Goal: Task Accomplishment & Management: Use online tool/utility

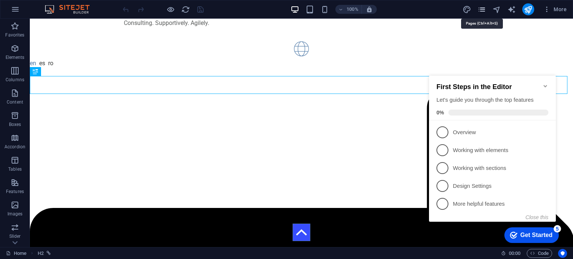
click at [0, 0] on icon "pages" at bounding box center [0, 0] width 0 height 0
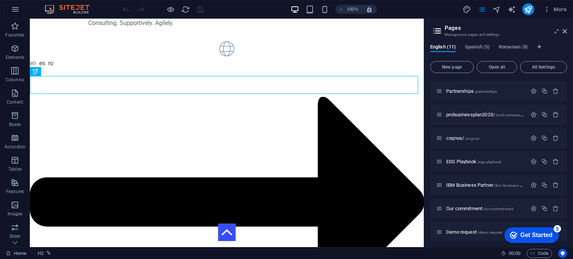
scroll to position [167, 0]
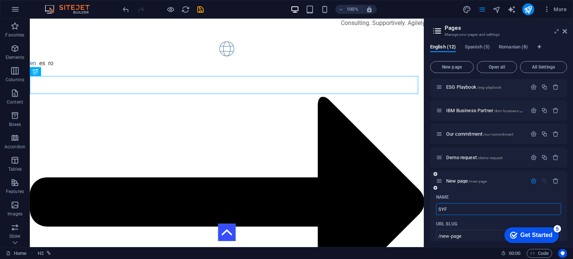
type input "SYFD"
type input "/syf"
type input "SYFD"
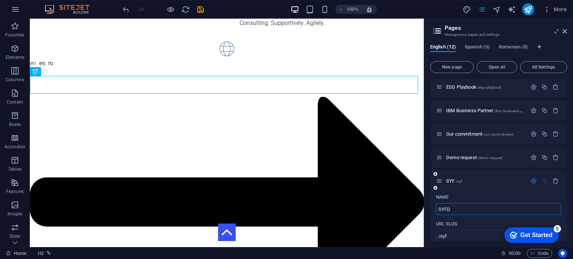
type input "/syfd"
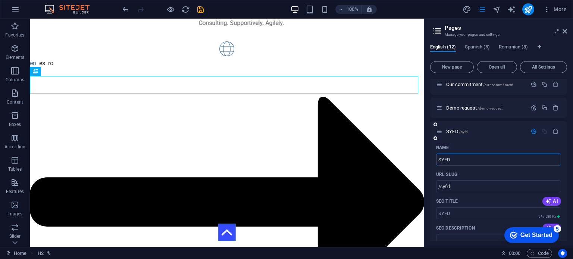
scroll to position [204, 0]
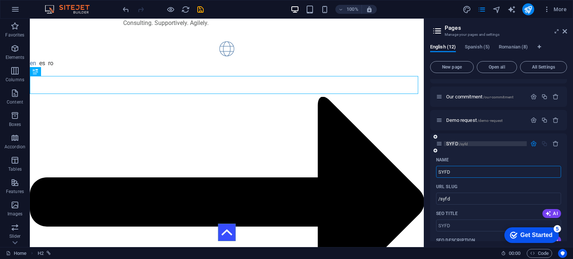
type input "SYFD"
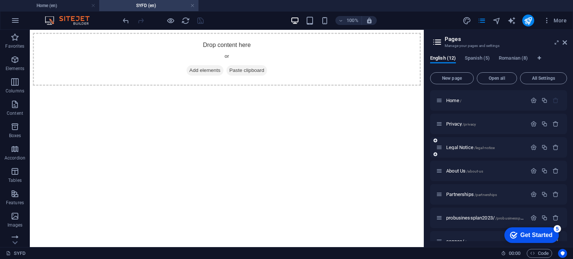
scroll to position [37, 0]
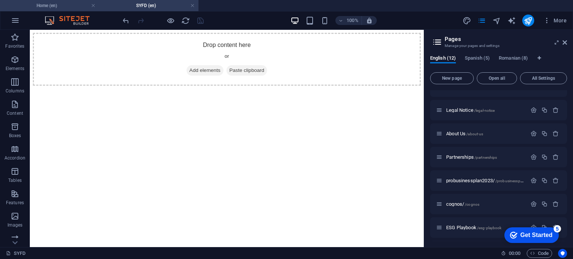
click at [62, 3] on h4 "Home (en)" at bounding box center [49, 5] width 99 height 8
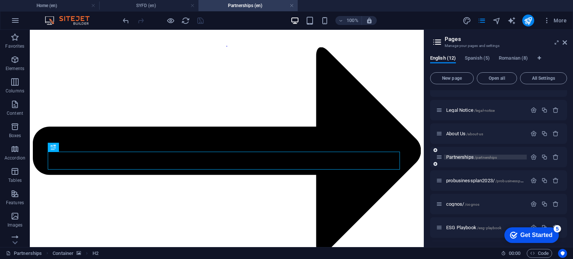
scroll to position [0, 0]
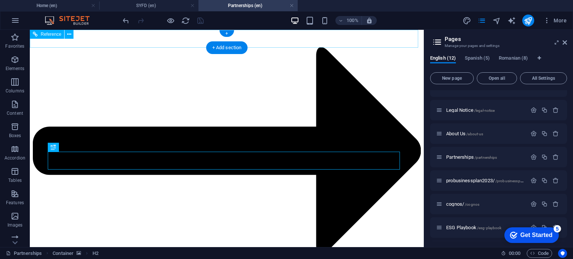
click at [319, 37] on div "Sign-up for a free demo!" at bounding box center [227, 152] width 388 height 230
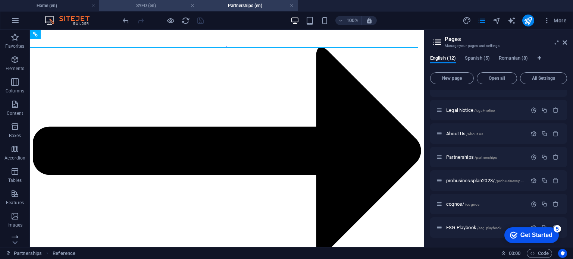
click at [142, 4] on h4 "SYFD (en)" at bounding box center [148, 5] width 99 height 8
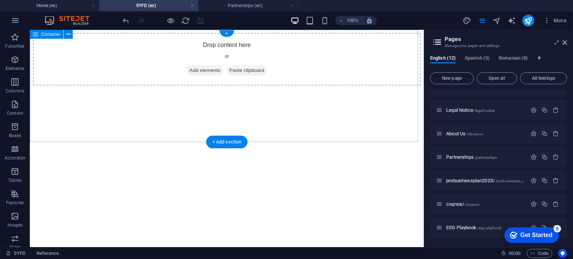
click at [263, 62] on div "Drop content here or Add elements Paste clipboard" at bounding box center [227, 59] width 388 height 53
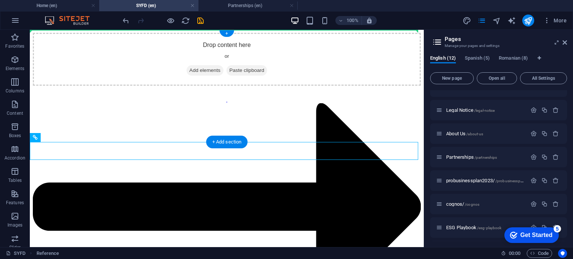
drag, startPoint x: 314, startPoint y: 152, endPoint x: 304, endPoint y: 44, distance: 108.3
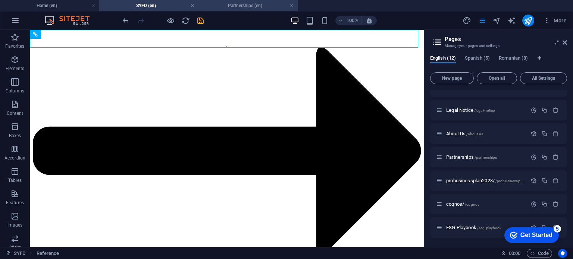
click at [235, 6] on h4 "Partnerships (en)" at bounding box center [248, 5] width 99 height 8
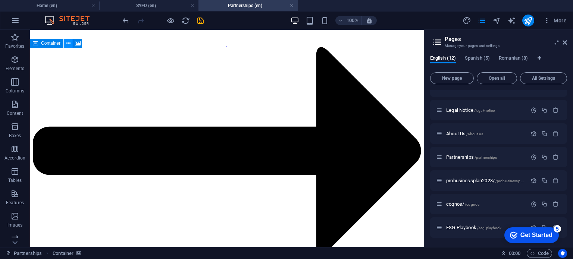
click at [0, 0] on icon at bounding box center [0, 0] width 0 height 0
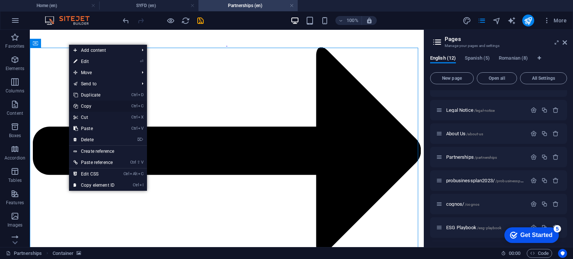
click at [0, 0] on link "Ctrl C Copy" at bounding box center [0, 0] width 0 height 0
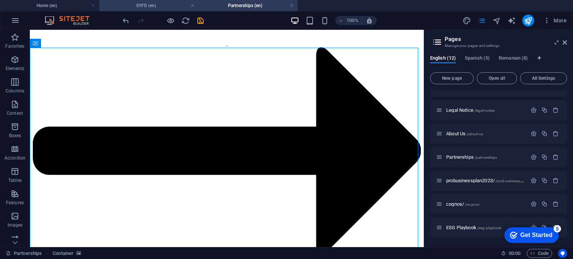
click at [165, 7] on h4 "SYFD (en)" at bounding box center [148, 5] width 99 height 8
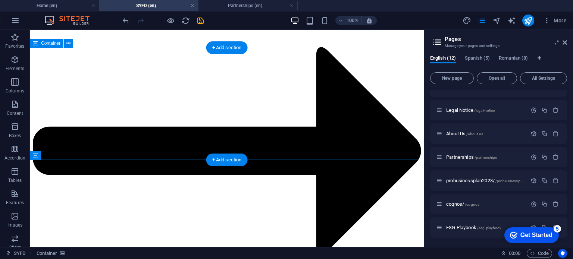
drag, startPoint x: 173, startPoint y: 171, endPoint x: 175, endPoint y: 53, distance: 118.0
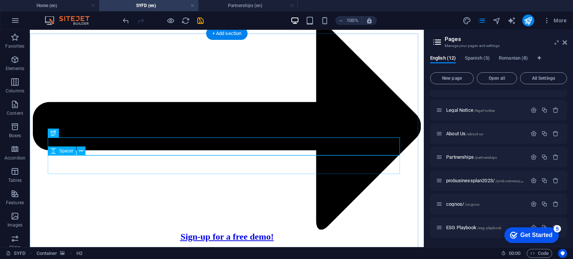
scroll to position [37, 0]
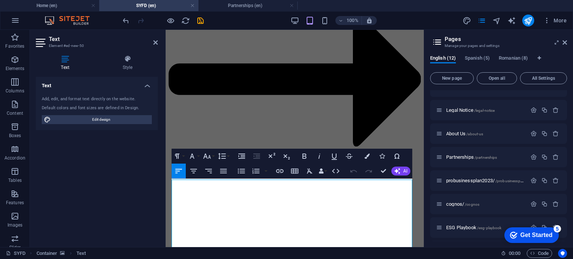
scroll to position [34, 0]
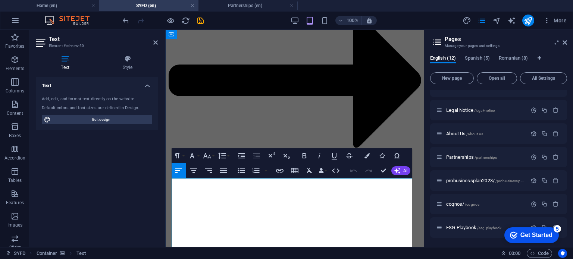
drag, startPoint x: 213, startPoint y: 210, endPoint x: 168, endPoint y: 185, distance: 51.5
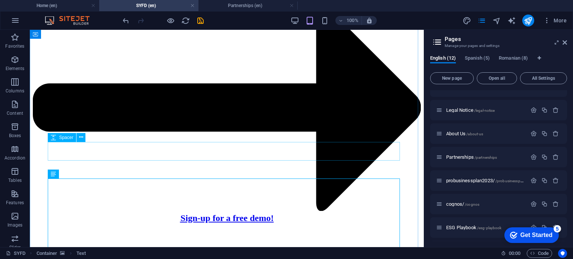
scroll to position [28, 0]
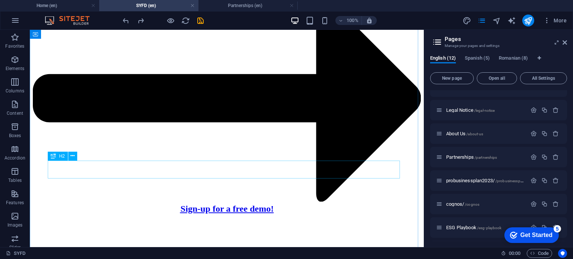
scroll to position [65, 0]
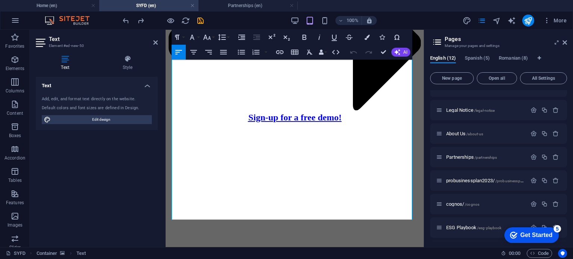
scroll to position [67, 0]
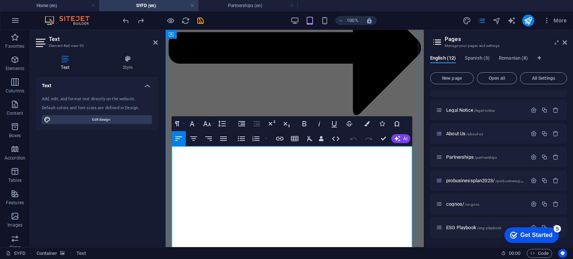
drag, startPoint x: 242, startPoint y: 174, endPoint x: 175, endPoint y: 186, distance: 67.9
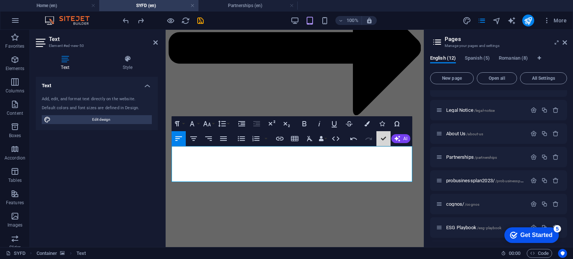
scroll to position [60, 0]
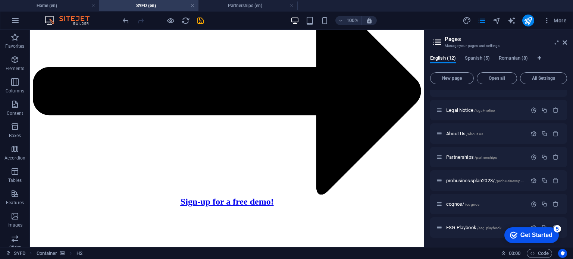
drag, startPoint x: 157, startPoint y: 134, endPoint x: 156, endPoint y: 177, distance: 42.2
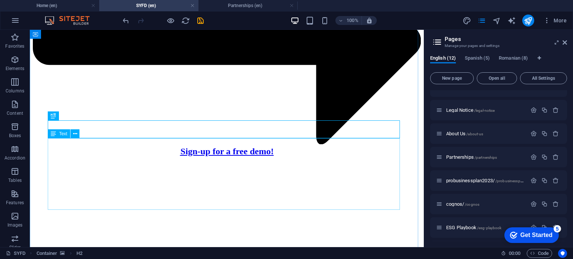
scroll to position [113, 0]
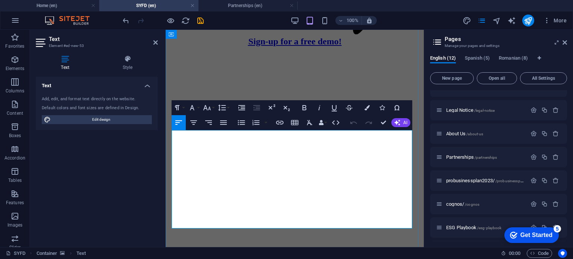
scroll to position [185, 0]
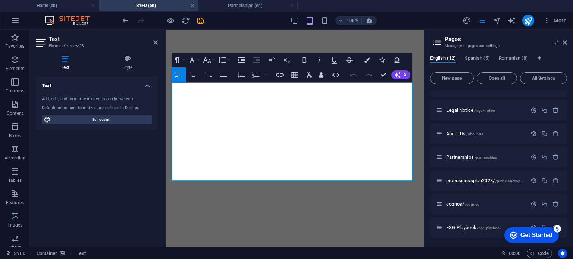
drag, startPoint x: 352, startPoint y: 176, endPoint x: 168, endPoint y: 87, distance: 204.0
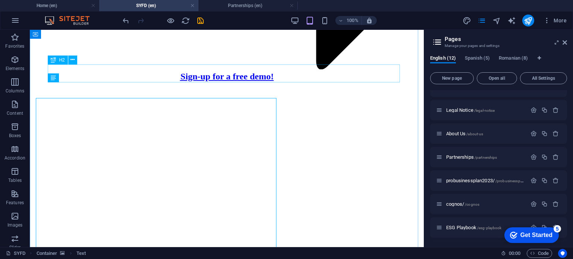
scroll to position [169, 0]
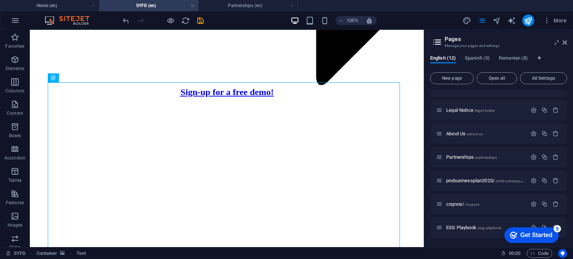
click at [406, 105] on figure at bounding box center [227, 105] width 388 height 0
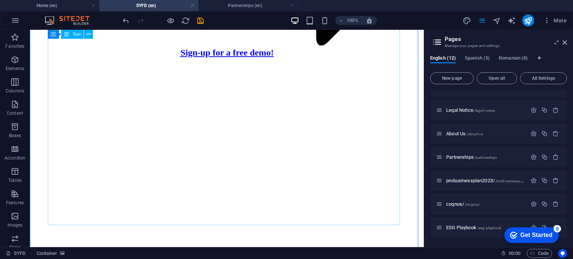
scroll to position [207, 0]
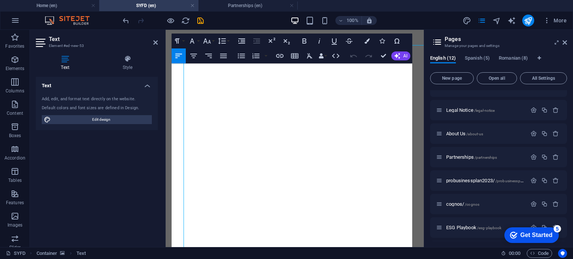
scroll to position [204, 0]
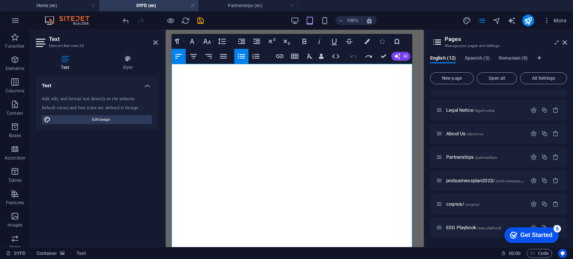
click at [380, 44] on icon "button" at bounding box center [382, 41] width 5 height 5
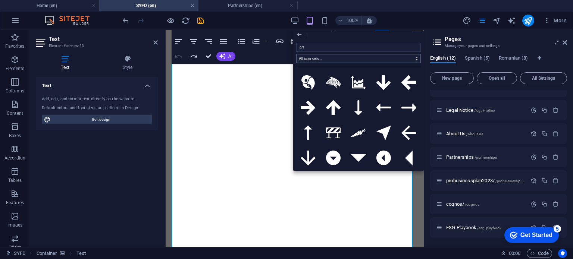
type input "arro"
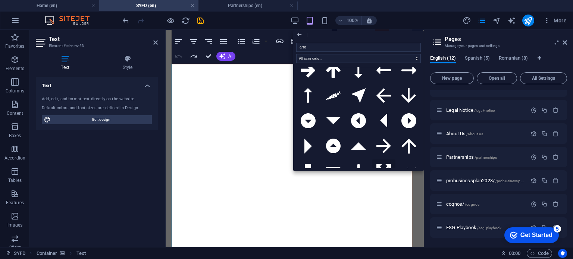
scroll to position [75, 0]
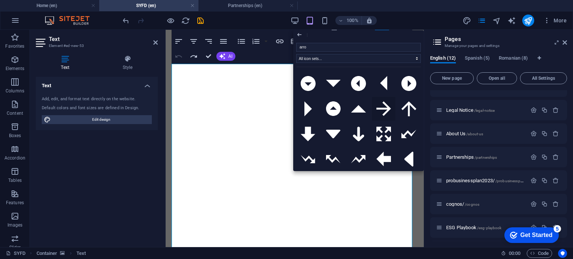
click at [384, 110] on icon at bounding box center [384, 109] width 15 height 15
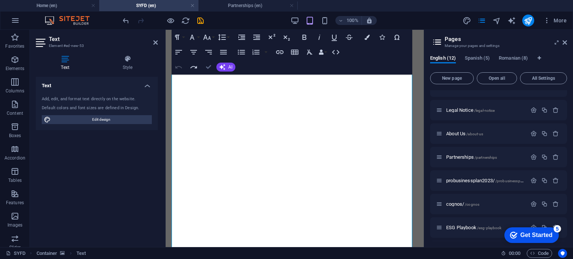
drag, startPoint x: 209, startPoint y: 66, endPoint x: 180, endPoint y: 37, distance: 41.2
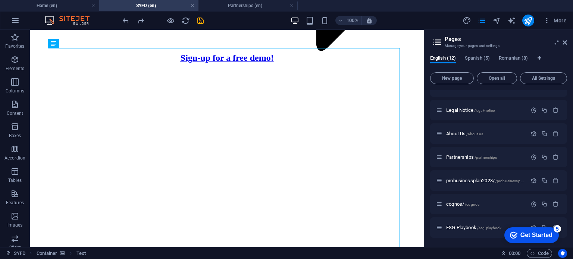
click at [410, 71] on figure at bounding box center [227, 71] width 388 height 0
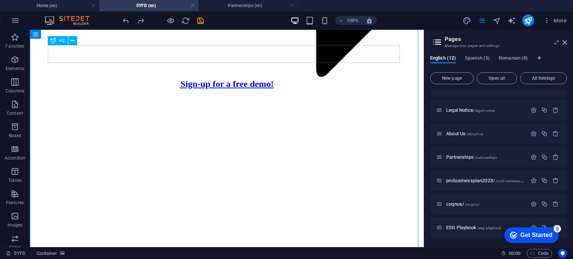
scroll to position [166, 0]
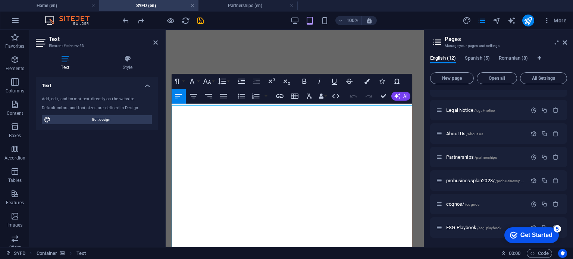
scroll to position [163, 0]
drag, startPoint x: 194, startPoint y: 108, endPoint x: 221, endPoint y: 109, distance: 26.9
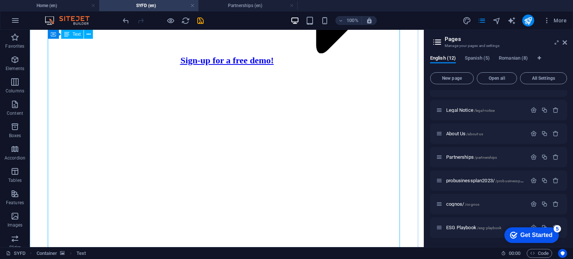
scroll to position [110, 0]
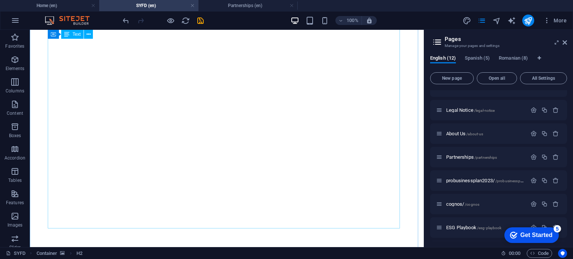
scroll to position [409, 0]
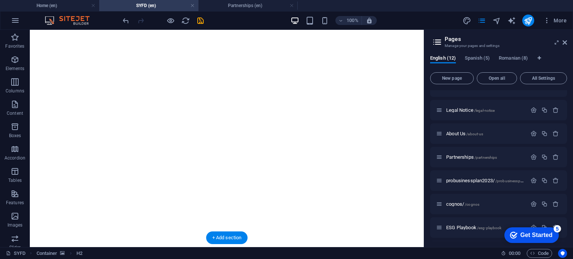
drag, startPoint x: 178, startPoint y: 184, endPoint x: 179, endPoint y: 174, distance: 9.8
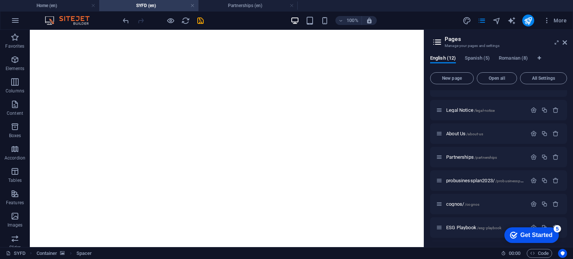
drag, startPoint x: 170, startPoint y: 198, endPoint x: 173, endPoint y: 153, distance: 44.5
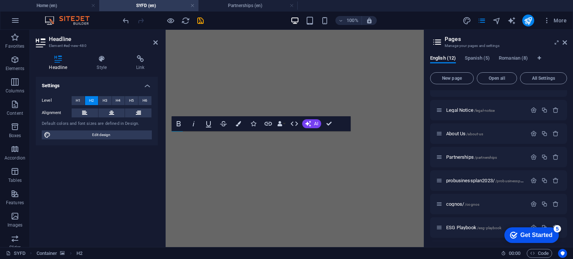
scroll to position [585, 0]
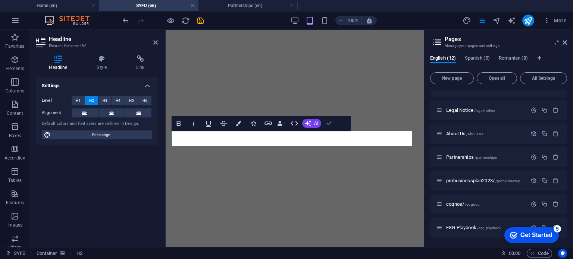
drag, startPoint x: 325, startPoint y: 121, endPoint x: 295, endPoint y: 93, distance: 41.5
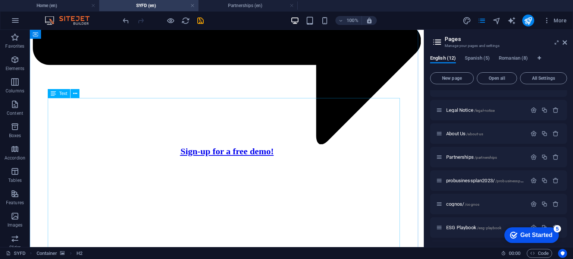
scroll to position [80, 0]
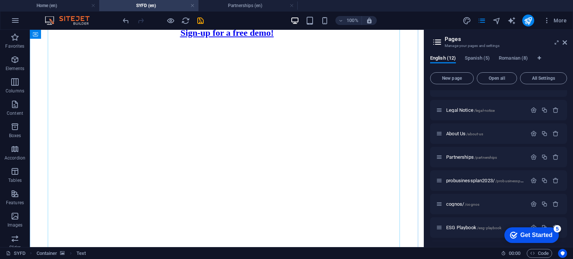
scroll to position [378, 0]
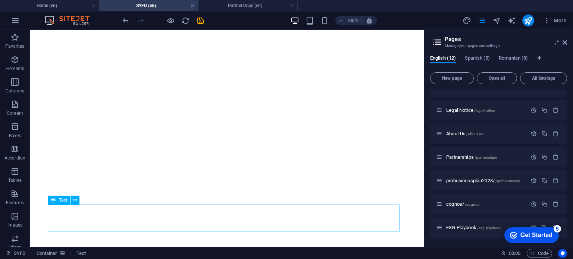
scroll to position [415, 0]
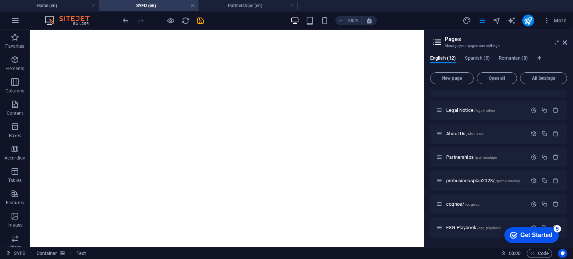
drag, startPoint x: 165, startPoint y: 217, endPoint x: 165, endPoint y: 200, distance: 17.5
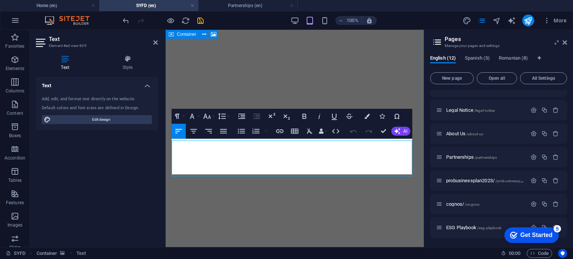
scroll to position [592, 0]
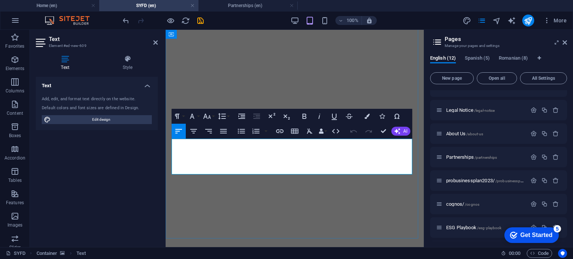
drag, startPoint x: 331, startPoint y: 170, endPoint x: 169, endPoint y: 146, distance: 163.9
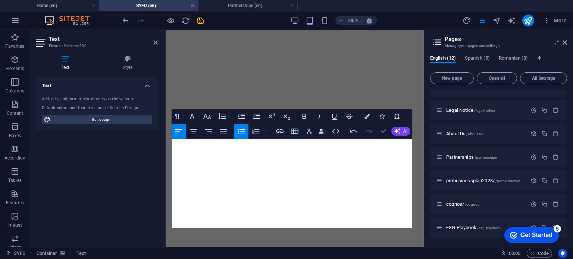
drag, startPoint x: 382, startPoint y: 130, endPoint x: 352, endPoint y: 101, distance: 41.7
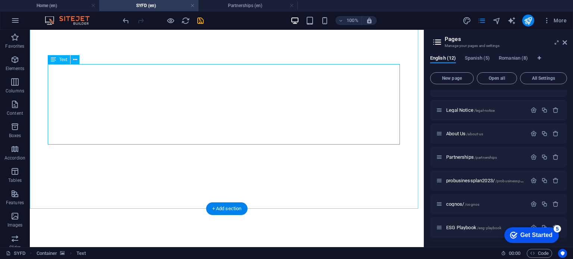
scroll to position [426, 0]
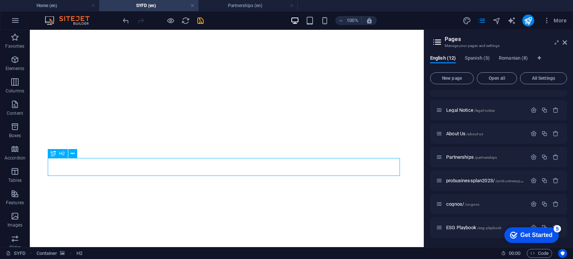
scroll to position [537, 0]
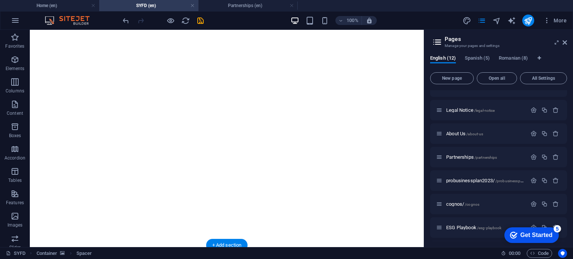
drag, startPoint x: 180, startPoint y: 202, endPoint x: 178, endPoint y: 193, distance: 9.8
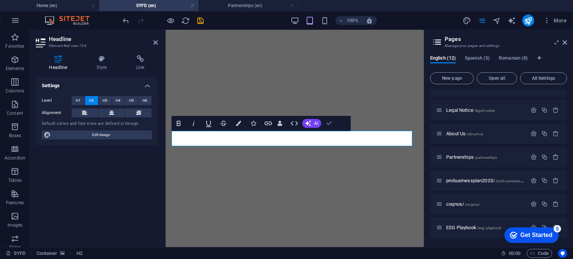
drag, startPoint x: 333, startPoint y: 123, endPoint x: 292, endPoint y: 96, distance: 48.6
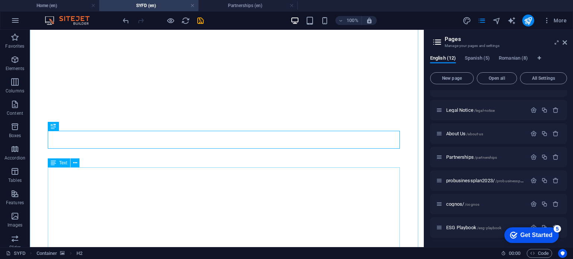
scroll to position [608, 0]
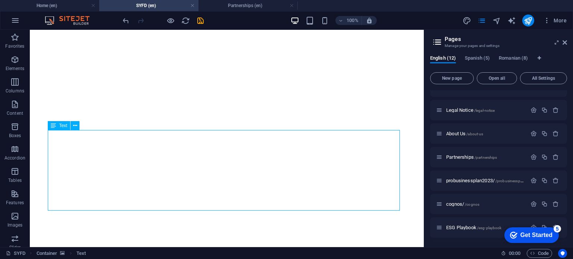
drag, startPoint x: 318, startPoint y: 205, endPoint x: 177, endPoint y: 166, distance: 146.4
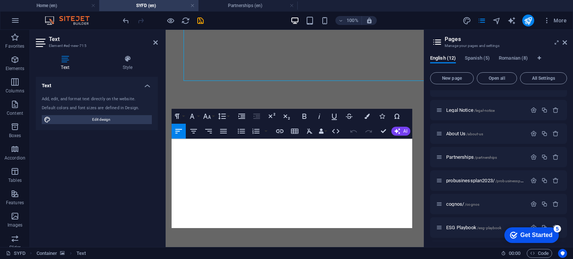
scroll to position [735, 0]
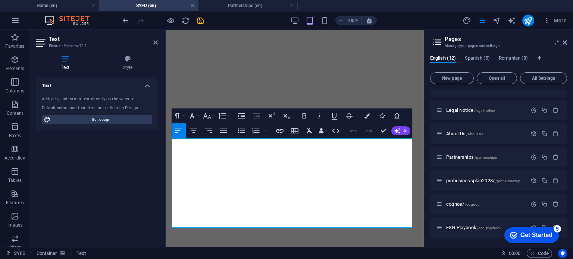
drag, startPoint x: 174, startPoint y: 144, endPoint x: 391, endPoint y: 228, distance: 232.9
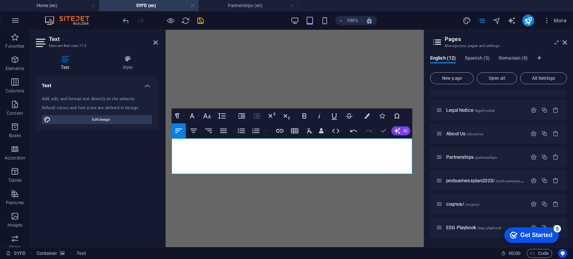
drag, startPoint x: 385, startPoint y: 130, endPoint x: 354, endPoint y: 100, distance: 43.0
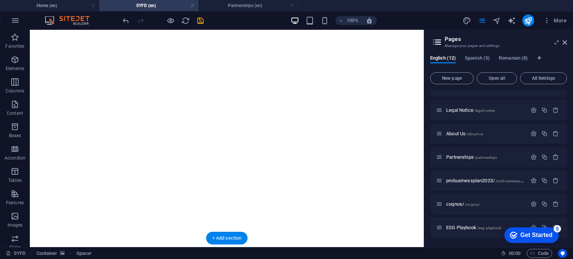
drag, startPoint x: 193, startPoint y: 133, endPoint x: 191, endPoint y: 189, distance: 56.8
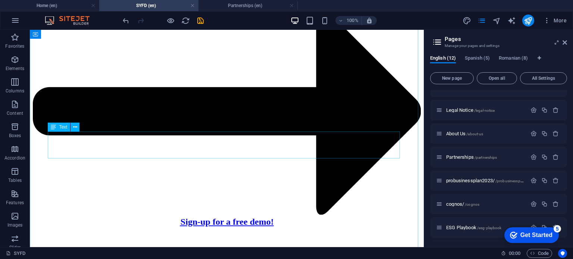
scroll to position [39, 0]
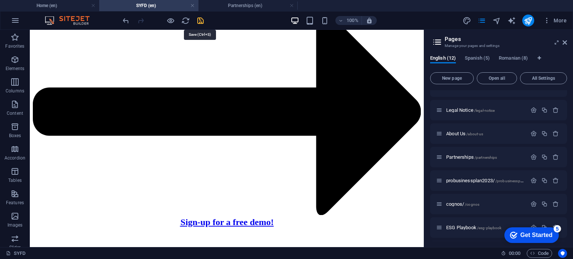
click at [0, 0] on icon "save" at bounding box center [0, 0] width 0 height 0
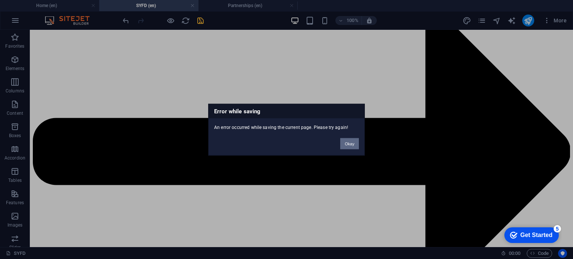
click at [352, 141] on button "Okay" at bounding box center [349, 143] width 19 height 11
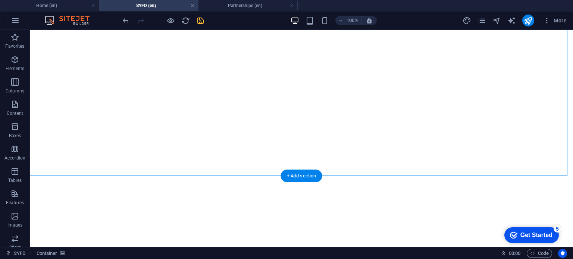
scroll to position [524, 0]
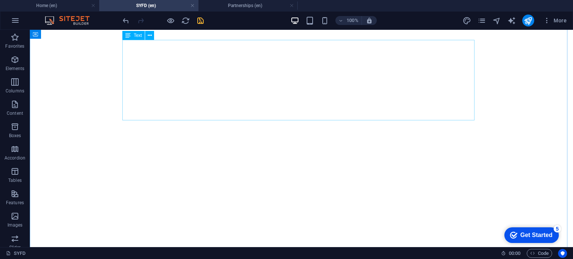
scroll to position [375, 0]
click at [0, 0] on icon "publish" at bounding box center [0, 0] width 0 height 0
